Goal: Information Seeking & Learning: Learn about a topic

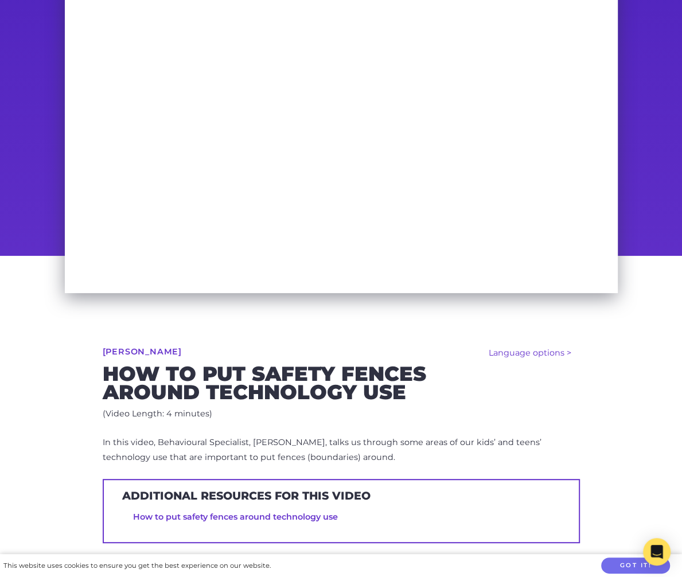
scroll to position [91, 0]
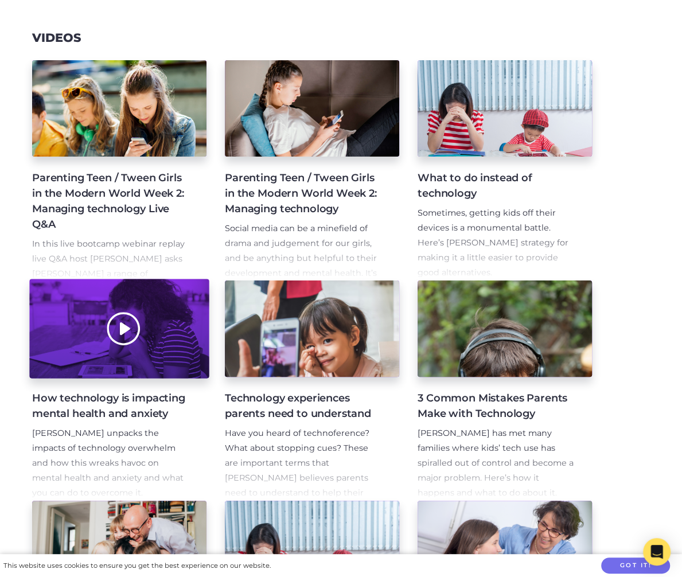
scroll to position [126, 0]
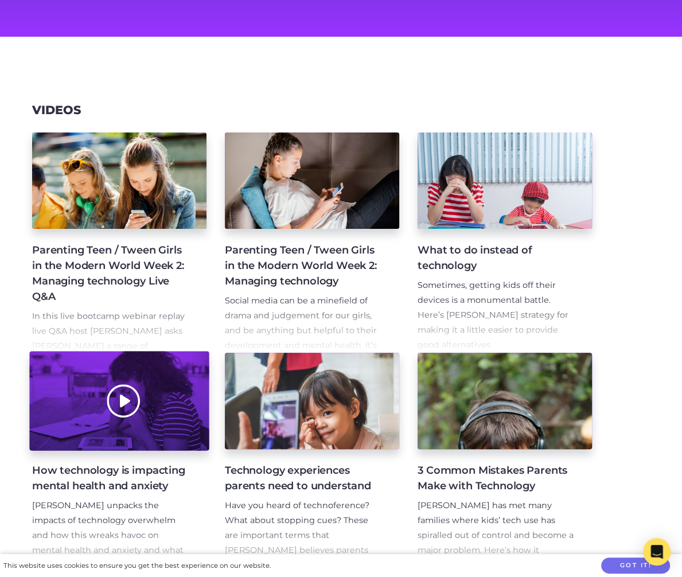
click at [193, 436] on div at bounding box center [119, 401] width 180 height 99
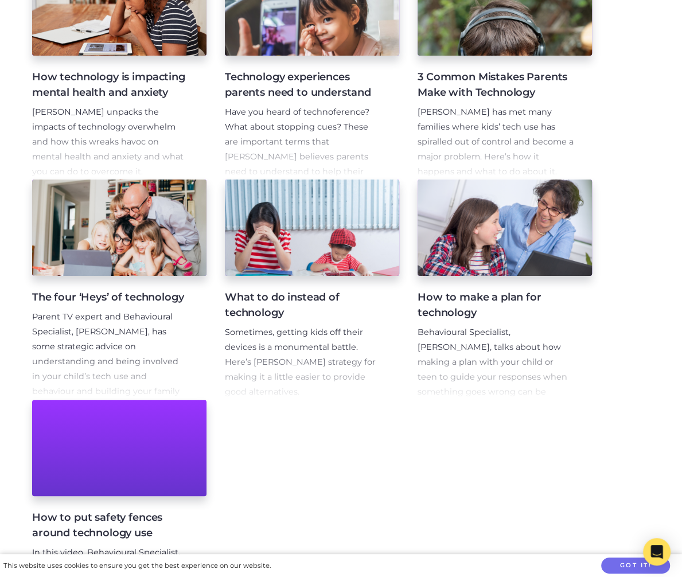
scroll to position [486, 0]
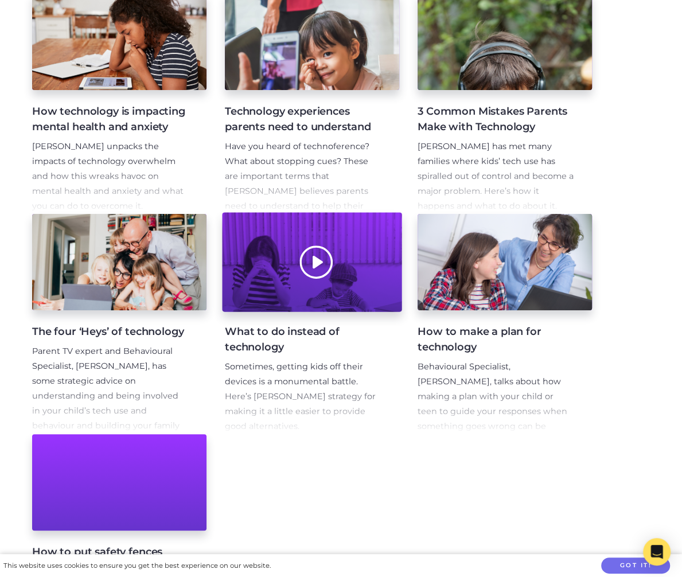
click at [381, 275] on div at bounding box center [312, 262] width 180 height 99
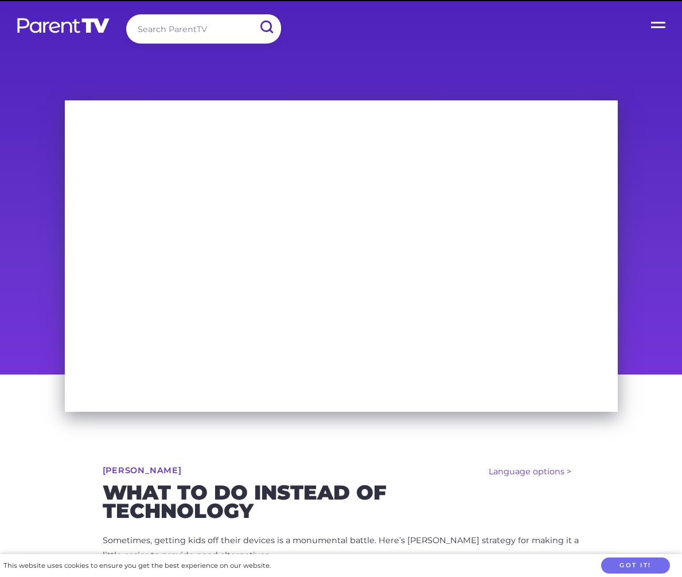
scroll to position [74, 0]
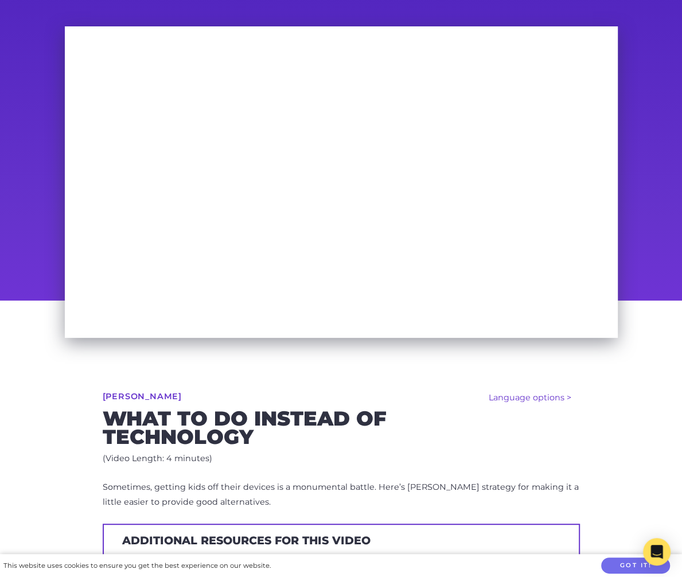
click at [123, 376] on div "Language options > Español (Spanish) [PERSON_NAME] What to do instead of techno…" at bounding box center [342, 518] width 588 height 434
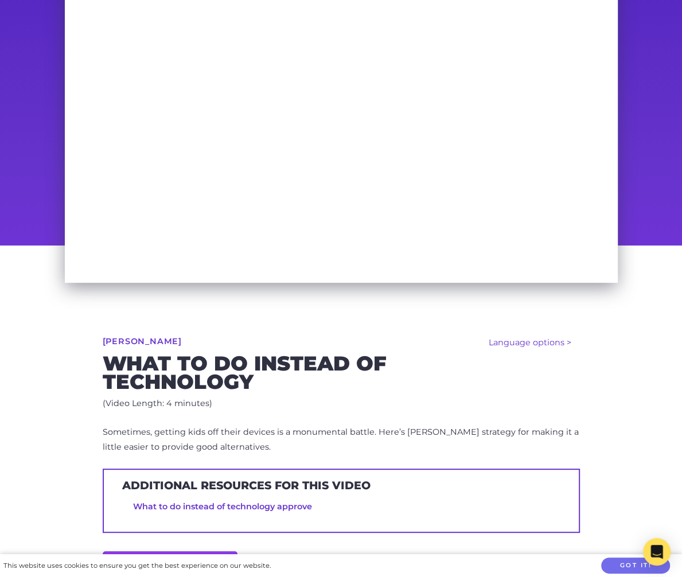
scroll to position [299, 0]
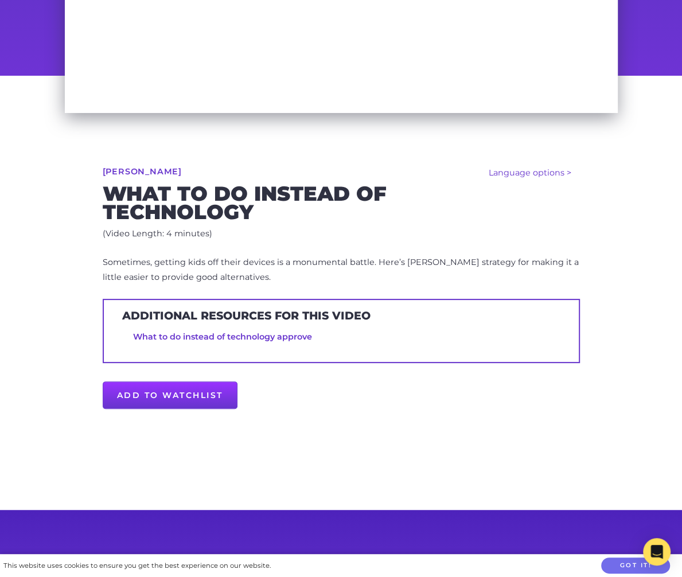
click at [243, 265] on span "Sometimes, getting kids off their devices is a monumental battle. Here’s Jason …" at bounding box center [341, 269] width 476 height 25
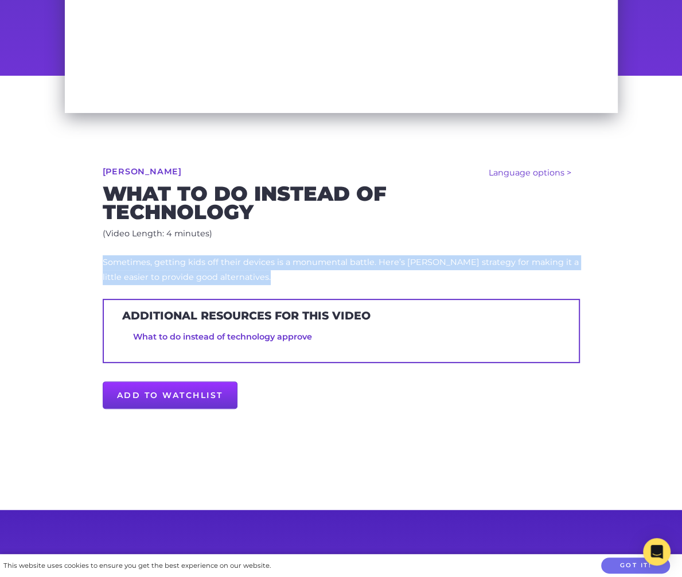
click at [243, 265] on span "Sometimes, getting kids off their devices is a monumental battle. Here’s Jason …" at bounding box center [341, 269] width 476 height 25
copy div "Sometimes, getting kids off their devices is a monumental battle. Here’s Jason …"
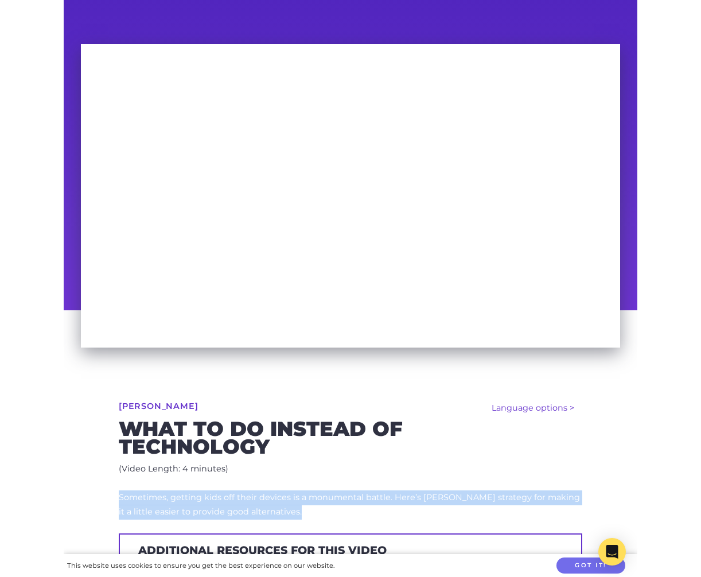
scroll to position [45, 0]
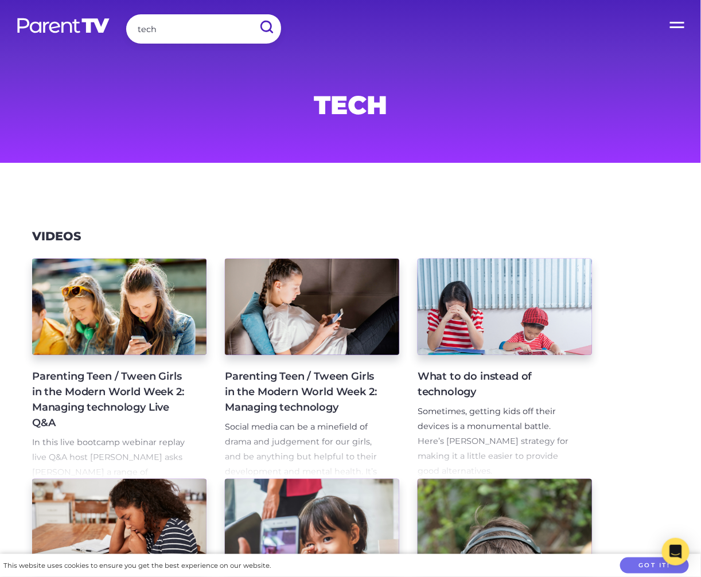
click at [160, 30] on input "tech" at bounding box center [203, 28] width 155 height 29
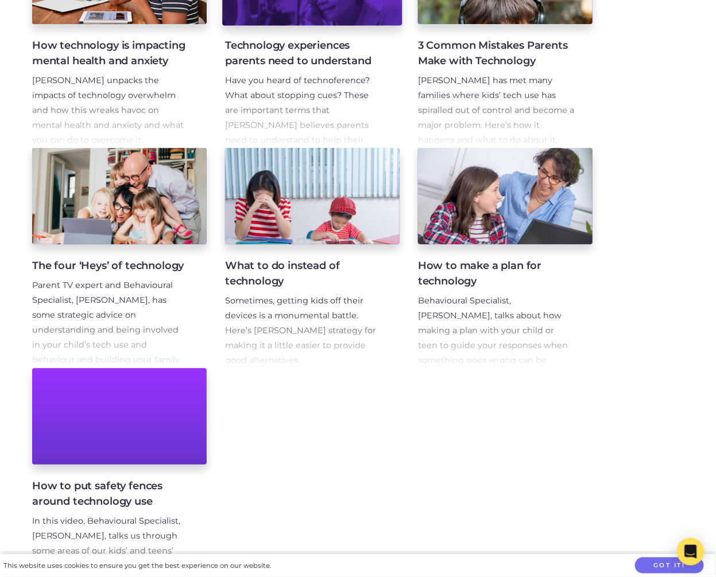
scroll to position [557, 0]
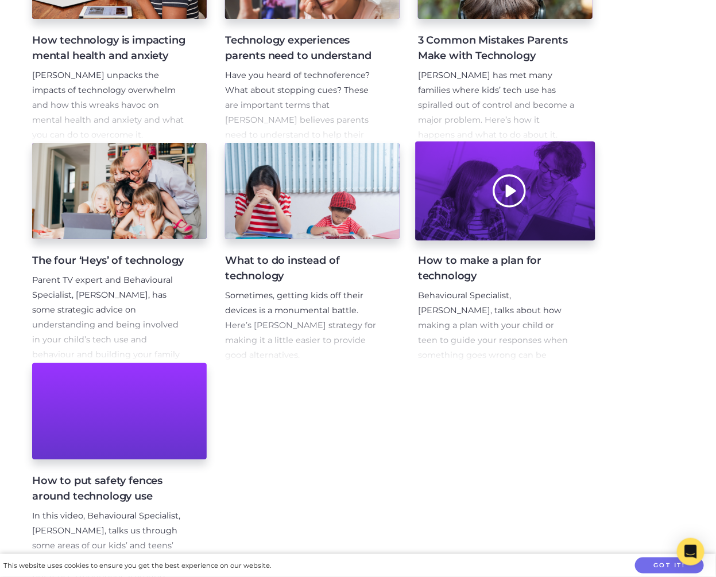
click at [549, 202] on div at bounding box center [505, 191] width 180 height 99
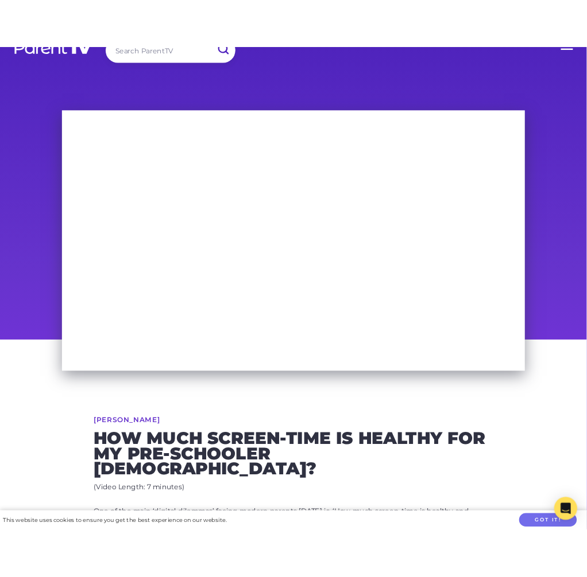
scroll to position [22, 0]
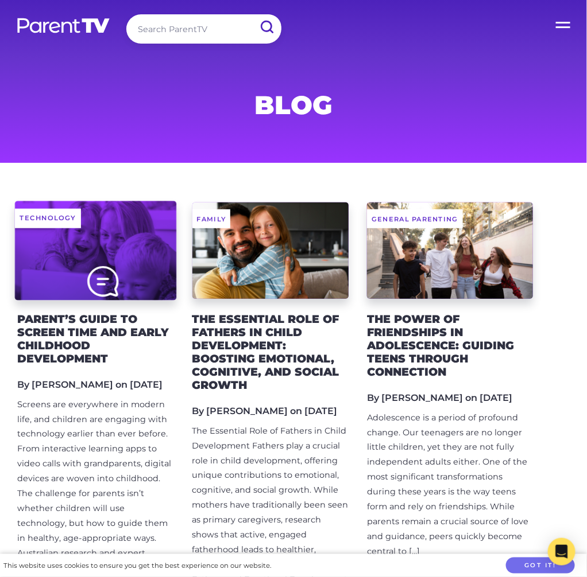
click at [140, 267] on div "Technology" at bounding box center [95, 250] width 161 height 99
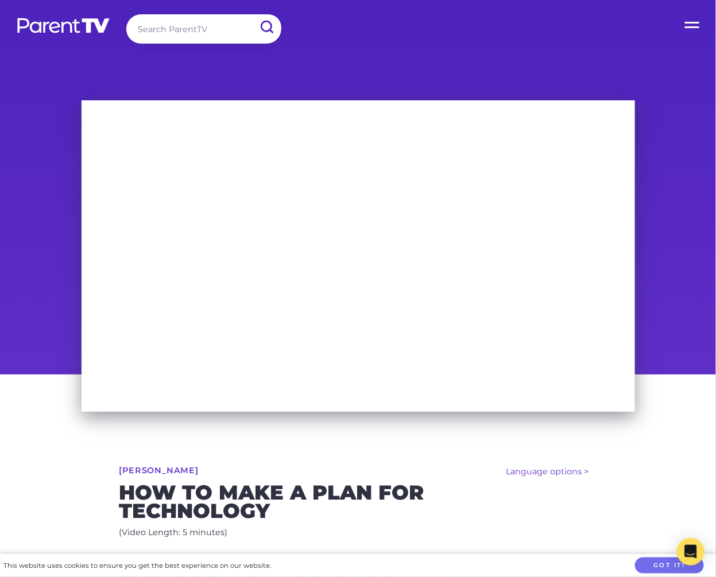
click at [38, 134] on div at bounding box center [358, 233] width 716 height 283
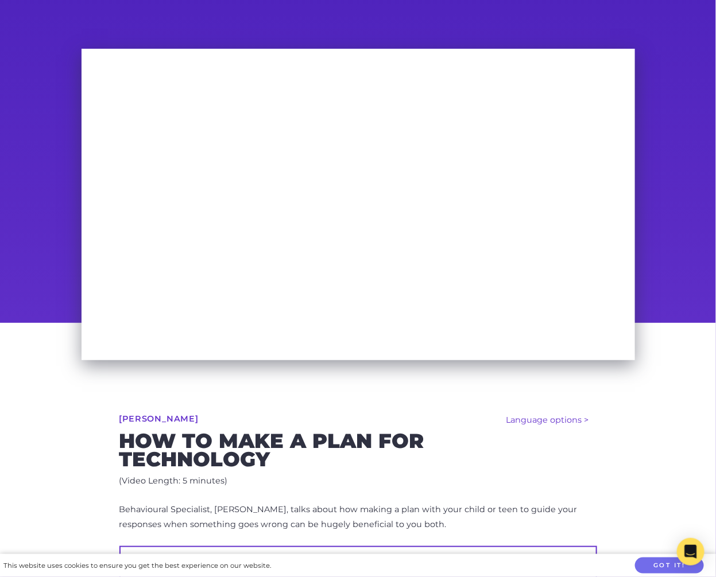
scroll to position [168, 0]
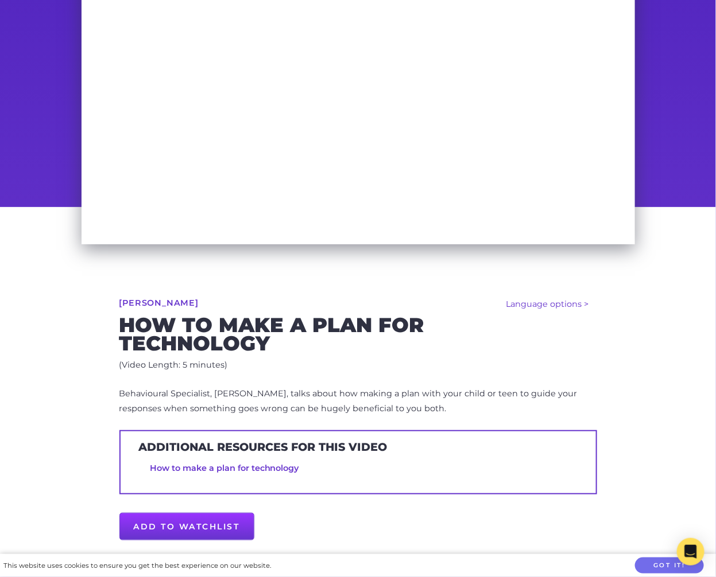
click at [407, 390] on span "Behavioural Specialist, [PERSON_NAME], talks about how making a plan with your …" at bounding box center [348, 401] width 458 height 25
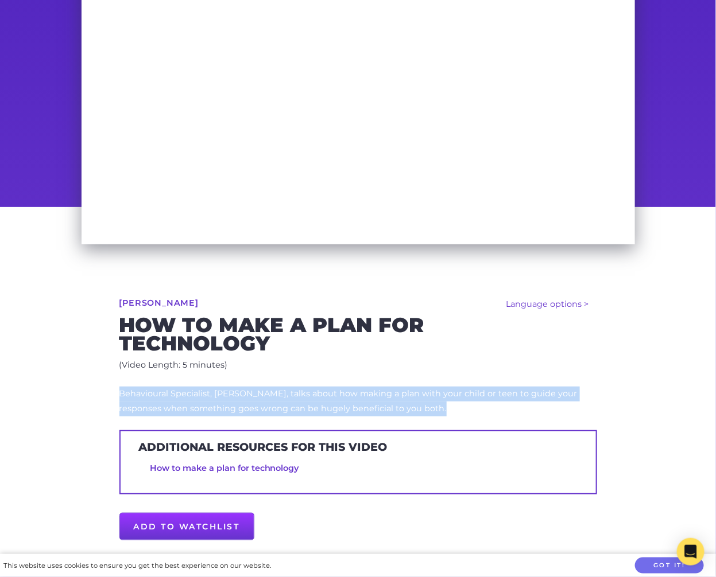
click at [407, 390] on span "Behavioural Specialist, [PERSON_NAME], talks about how making a plan with your …" at bounding box center [348, 401] width 458 height 25
copy div "Behavioural Specialist, [PERSON_NAME], talks about how making a plan with your …"
